Goal: Information Seeking & Learning: Learn about a topic

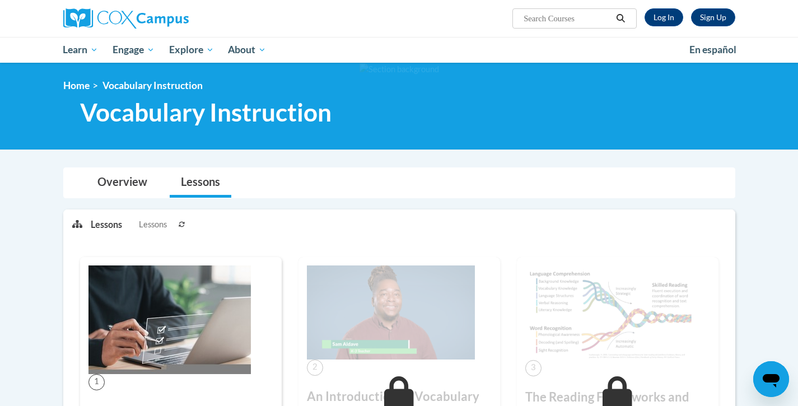
scroll to position [222, 0]
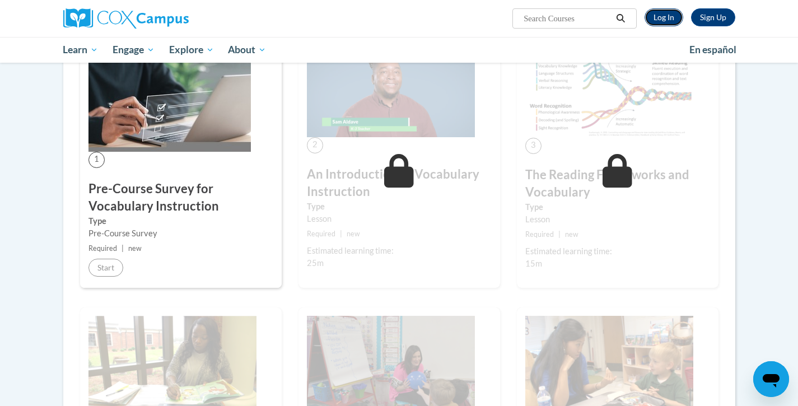
click at [674, 19] on link "Log In" at bounding box center [664, 17] width 39 height 18
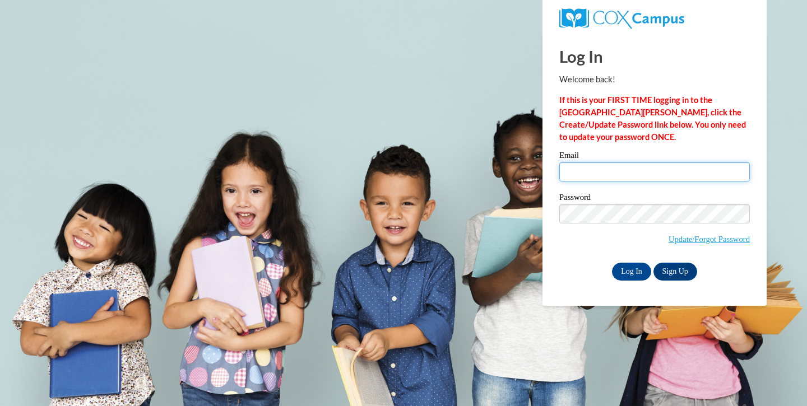
click at [625, 176] on input "Email" at bounding box center [654, 171] width 190 height 19
type input "bottomleyn@milton.k12.wi.us"
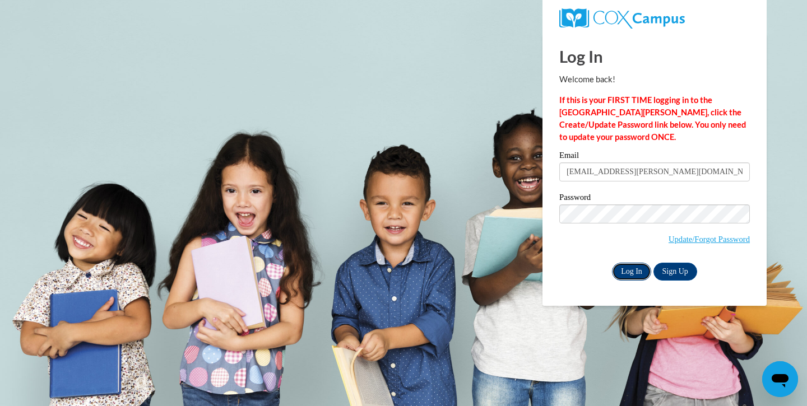
click at [639, 272] on input "Log In" at bounding box center [631, 272] width 39 height 18
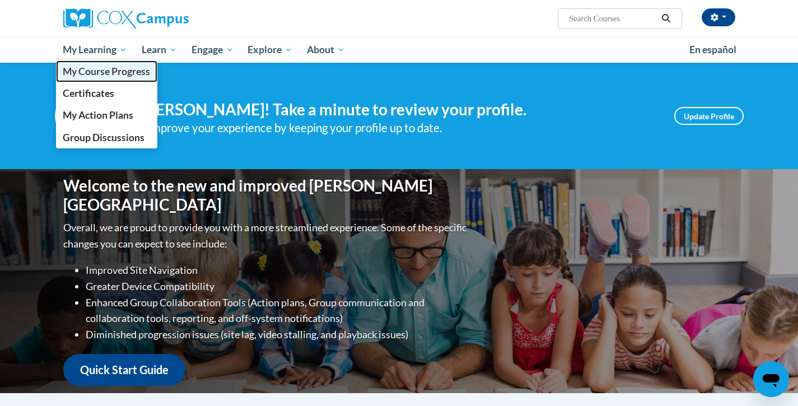
click at [99, 74] on span "My Course Progress" at bounding box center [106, 72] width 87 height 12
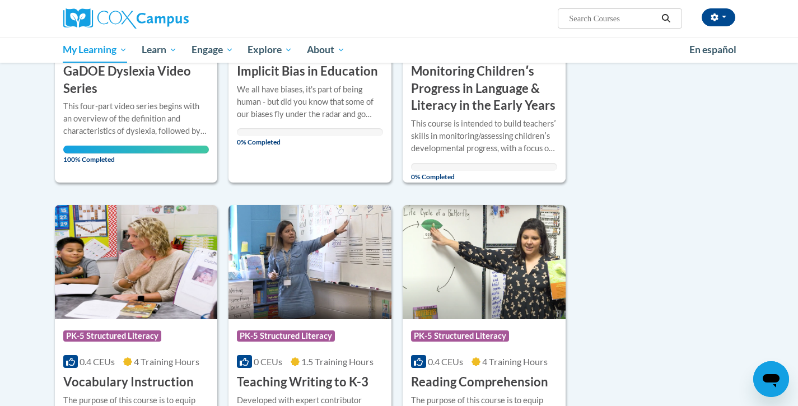
scroll to position [563, 0]
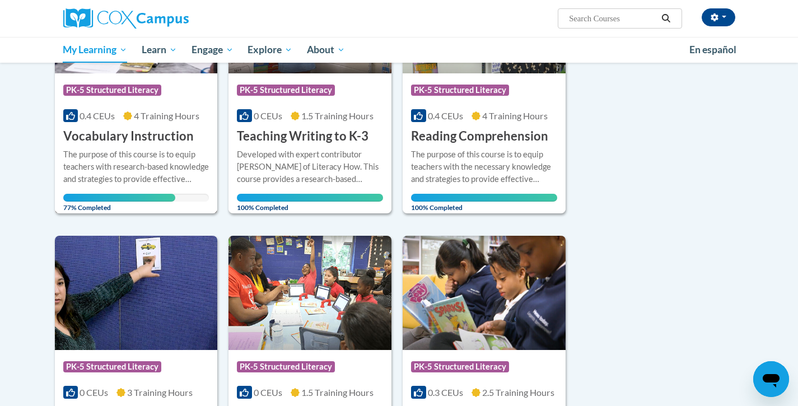
click at [124, 102] on div "Course Category: PK-5 Structured Literacy" at bounding box center [136, 91] width 146 height 25
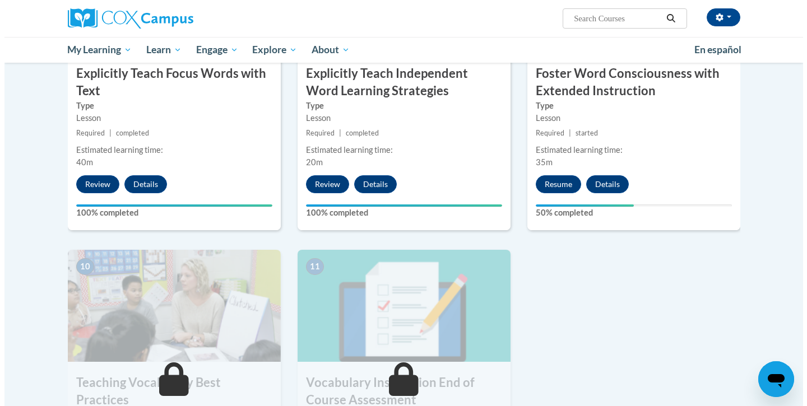
scroll to position [993, 0]
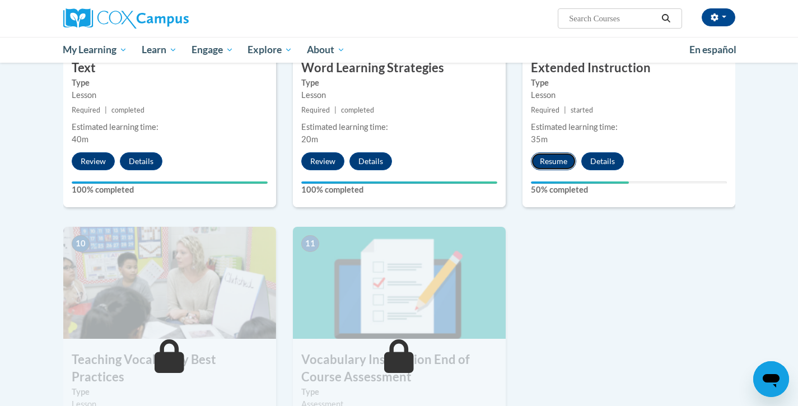
click at [552, 162] on button "Resume" at bounding box center [553, 161] width 45 height 18
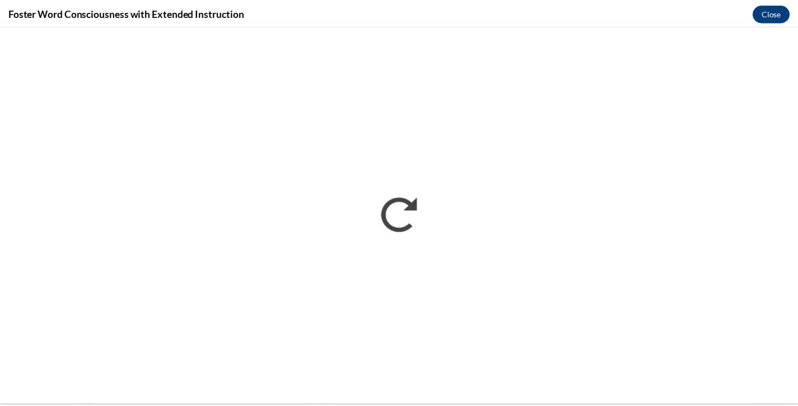
scroll to position [0, 0]
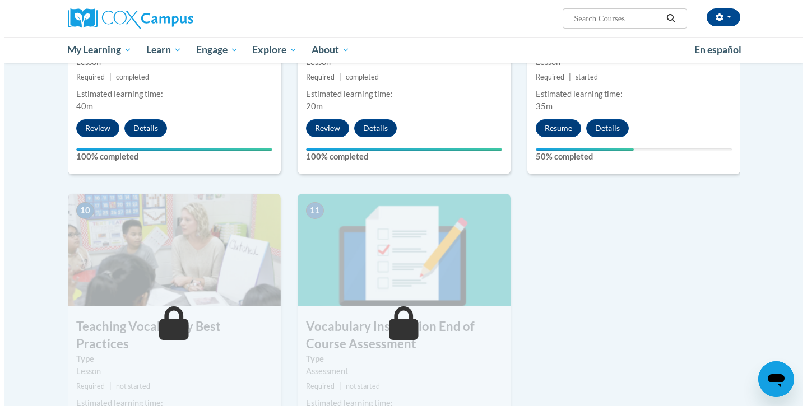
scroll to position [1046, 0]
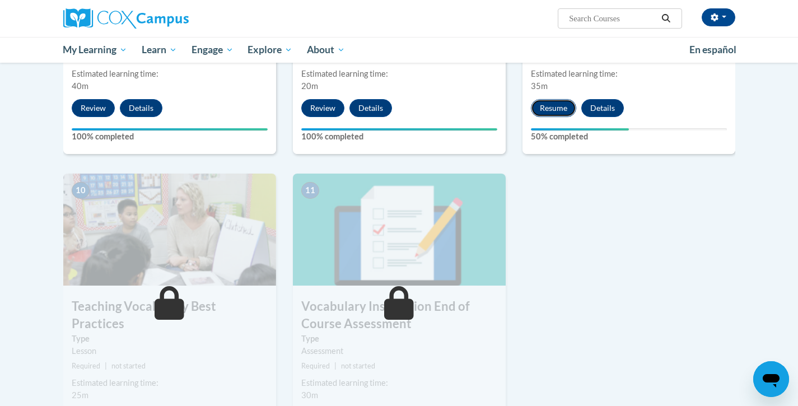
click at [555, 106] on button "Resume" at bounding box center [553, 108] width 45 height 18
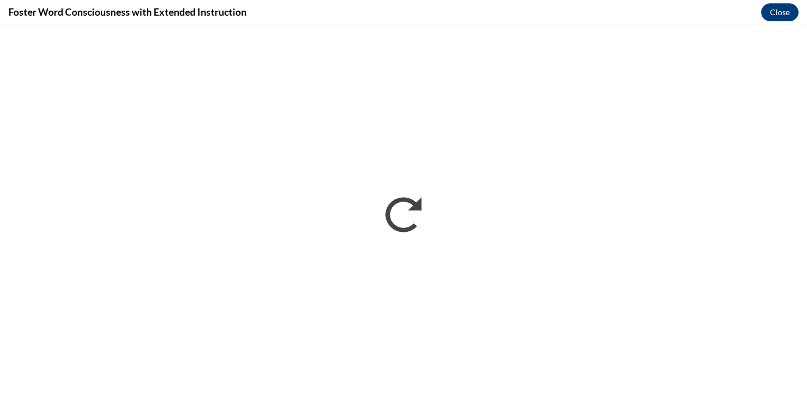
scroll to position [0, 0]
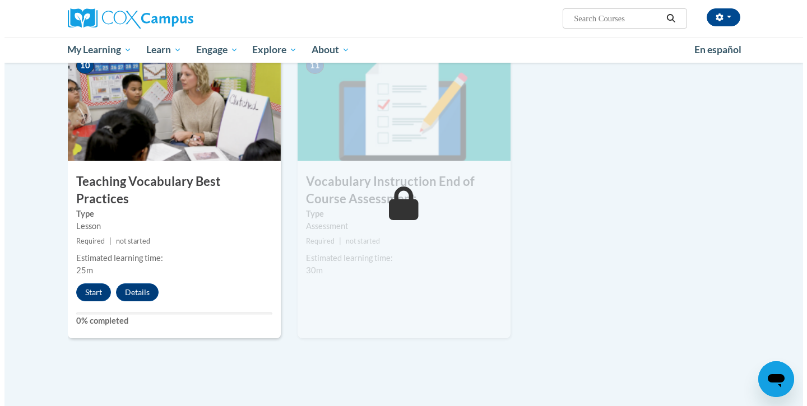
scroll to position [1185, 0]
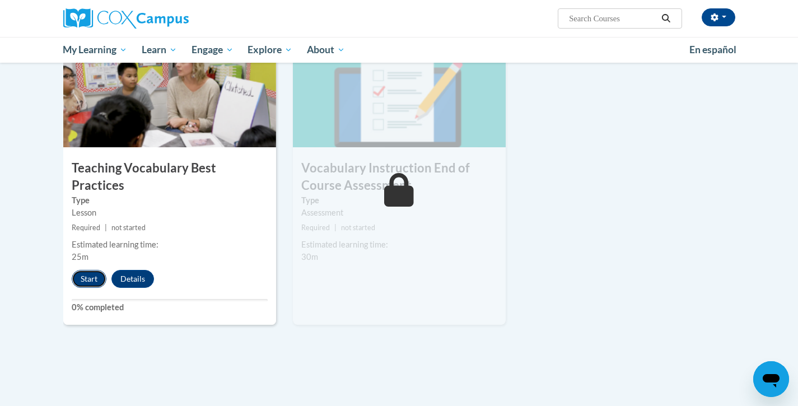
click at [91, 270] on button "Start" at bounding box center [89, 279] width 35 height 18
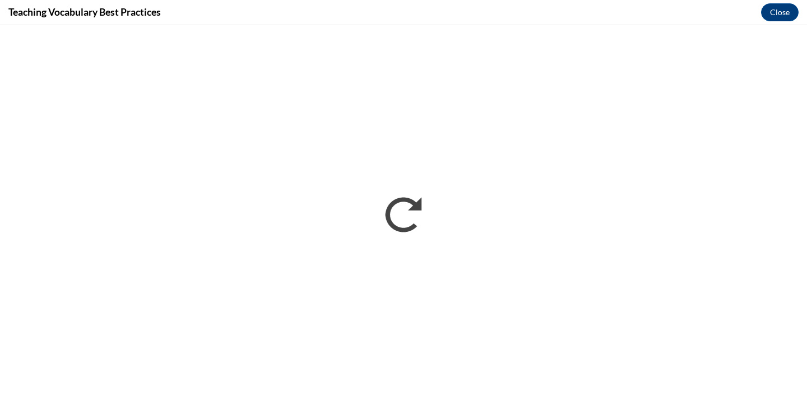
scroll to position [0, 0]
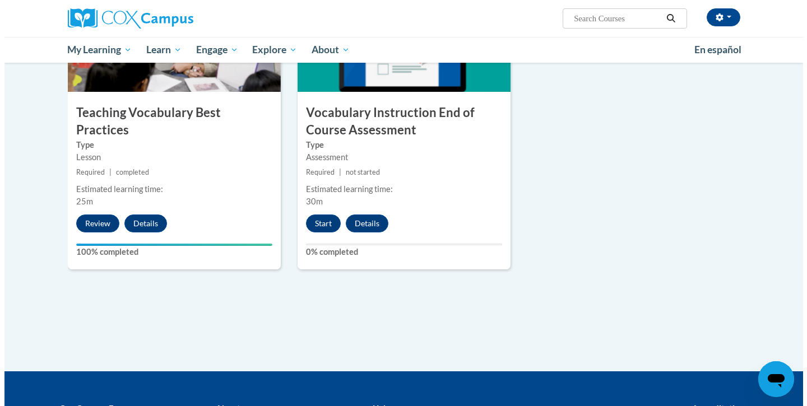
scroll to position [1241, 0]
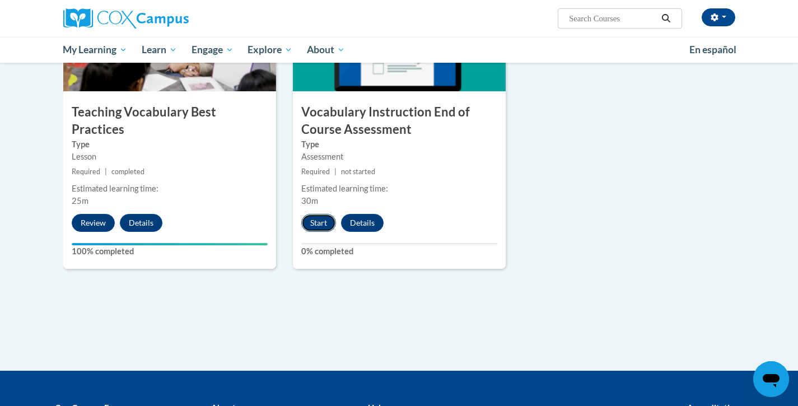
click at [313, 219] on button "Start" at bounding box center [318, 223] width 35 height 18
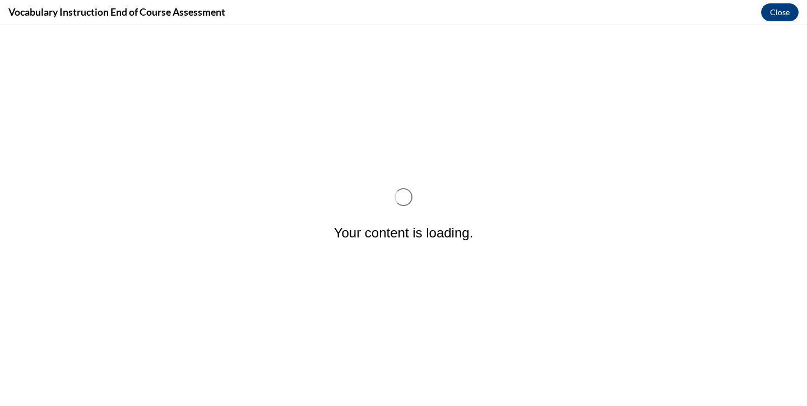
scroll to position [0, 0]
